Goal: Find specific page/section: Find specific page/section

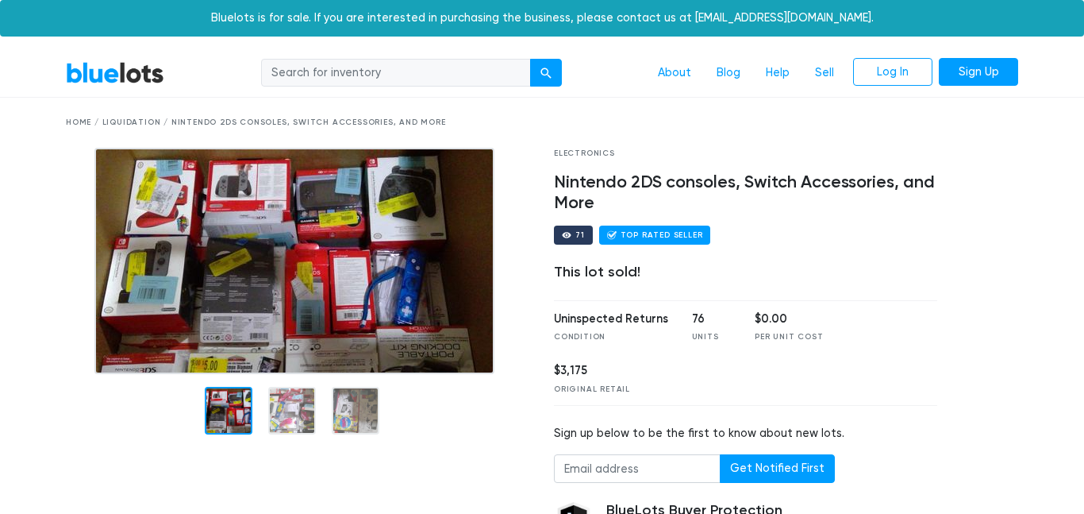
click at [116, 70] on link "BlueLots" at bounding box center [115, 72] width 98 height 23
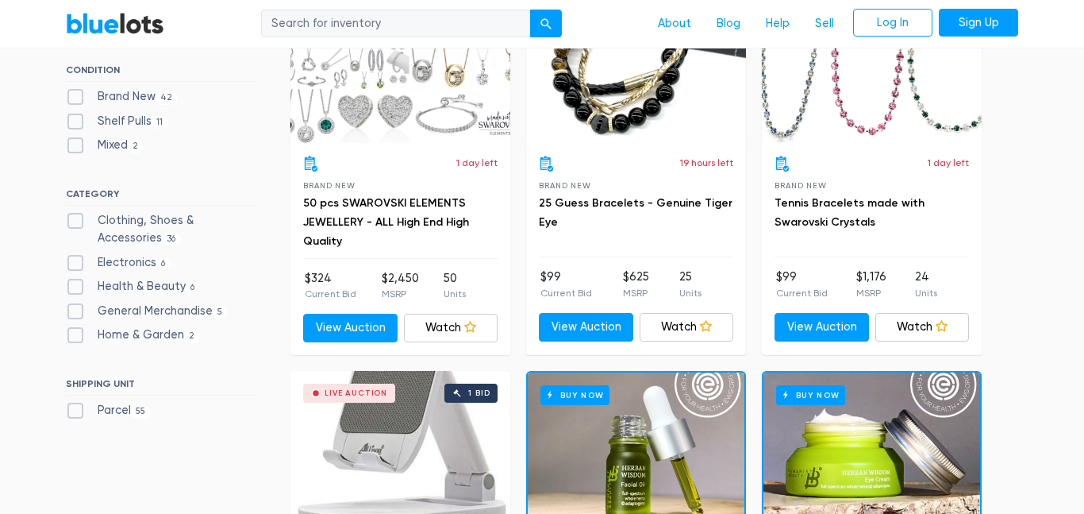
scroll to position [557, 0]
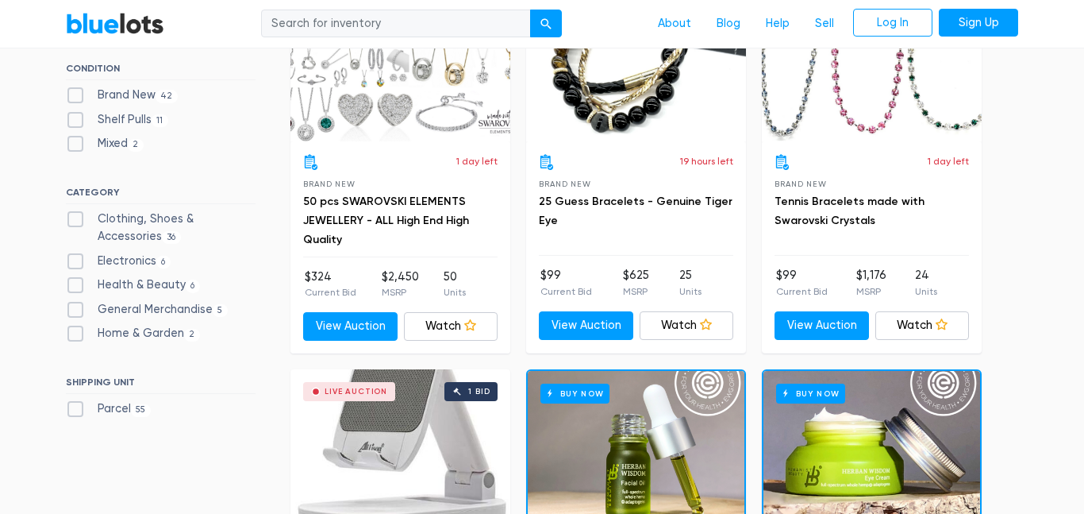
click at [76, 264] on label "Electronics 6" at bounding box center [118, 260] width 105 height 17
click at [76, 263] on input "Electronics 6" at bounding box center [71, 257] width 10 height 10
checkbox input "true"
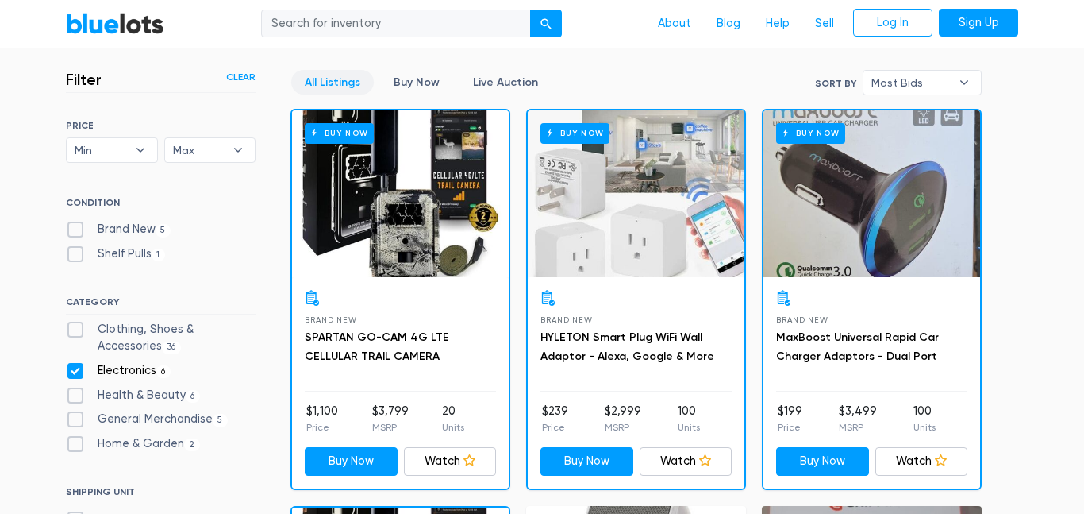
scroll to position [340, 0]
